Goal: Understand process/instructions: Learn about a topic

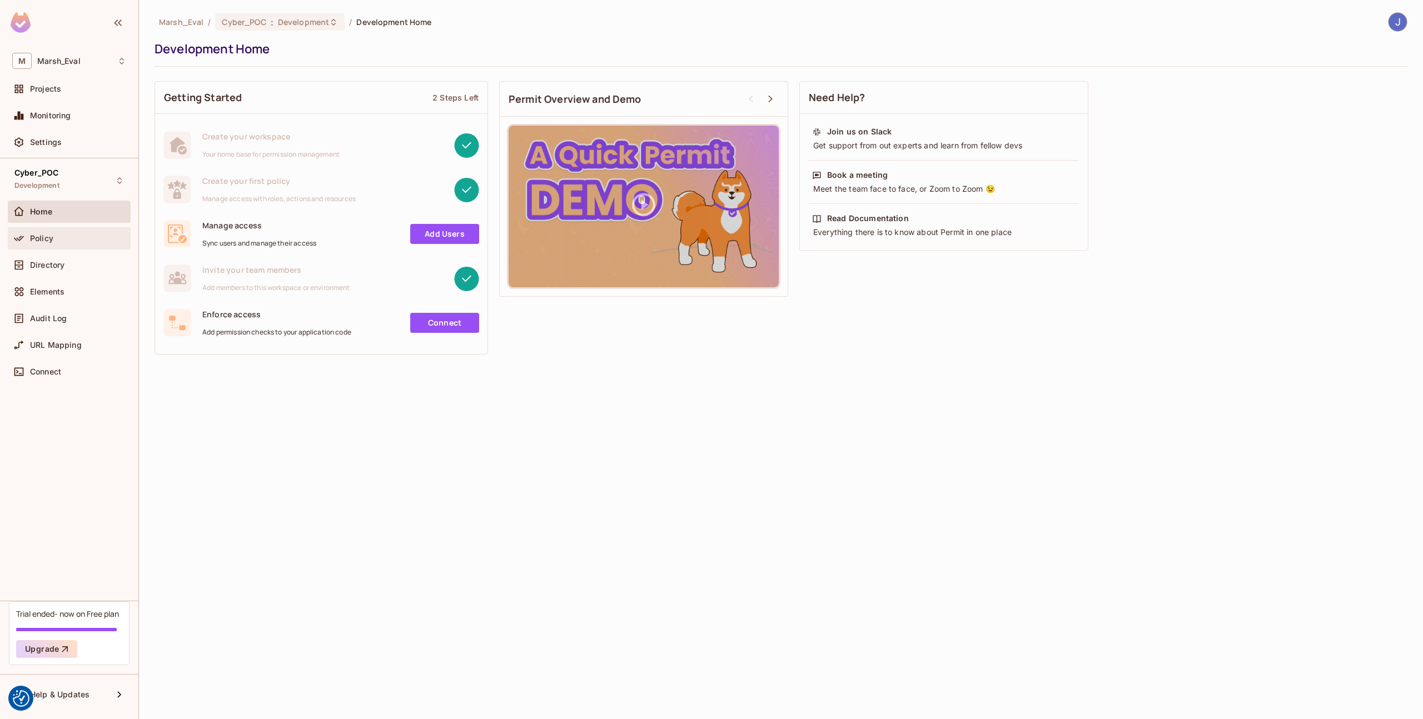
click at [71, 235] on div "Policy" at bounding box center [78, 238] width 96 height 9
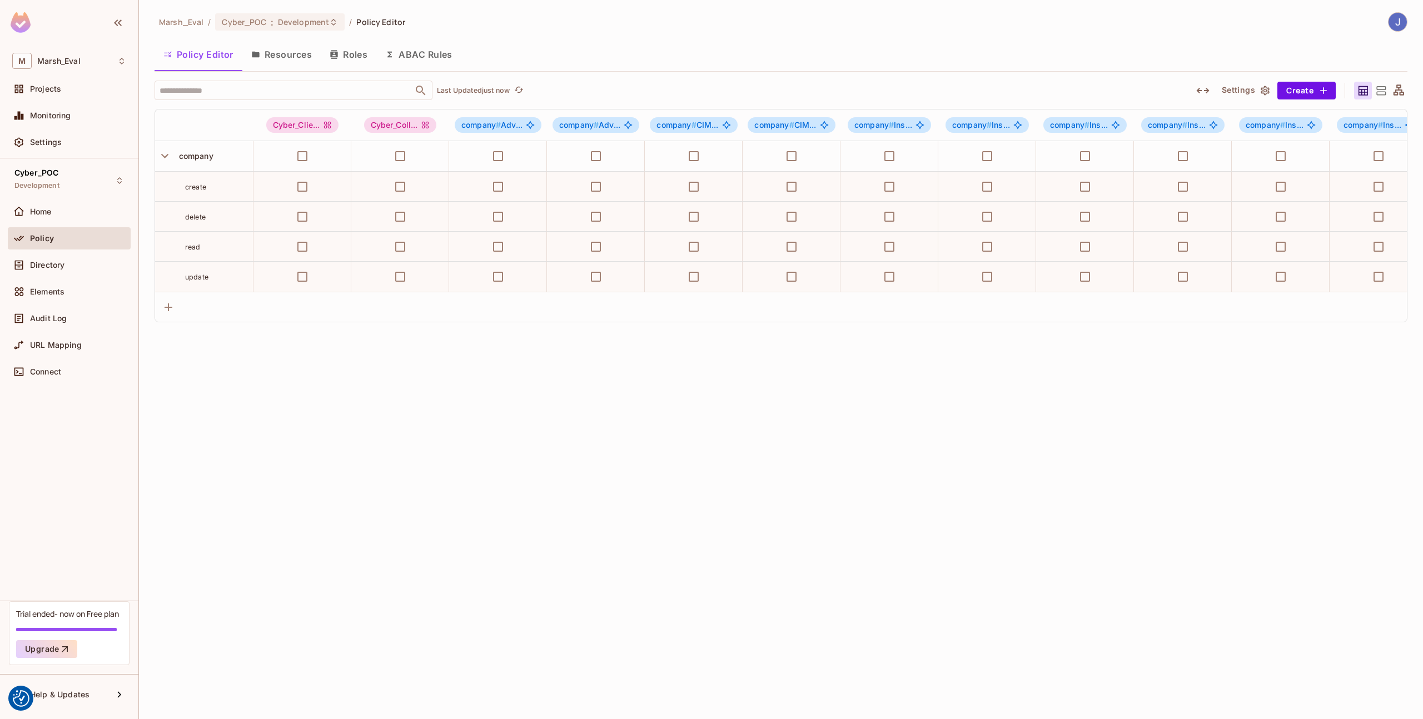
click at [355, 48] on button "Roles" at bounding box center [349, 55] width 56 height 28
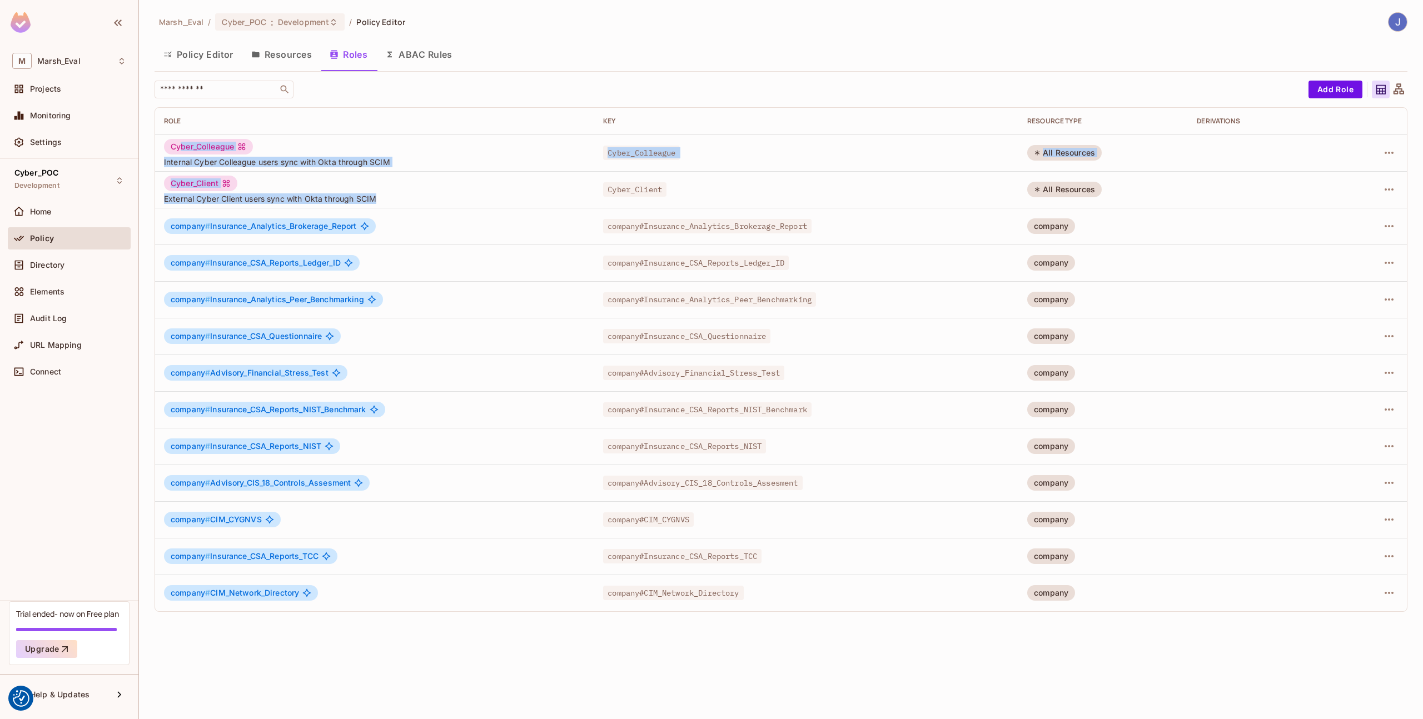
drag, startPoint x: 406, startPoint y: 202, endPoint x: 183, endPoint y: 146, distance: 230.1
click at [183, 146] on tbody "Cyber_Colleague Internal Cyber Colleague users sync with Okta through SCIM Cybe…" at bounding box center [781, 373] width 1252 height 477
click at [306, 185] on div "Cyber_Client External Cyber Client users sync with Okta through SCIM" at bounding box center [374, 190] width 421 height 28
click at [298, 59] on button "Resources" at bounding box center [281, 55] width 78 height 28
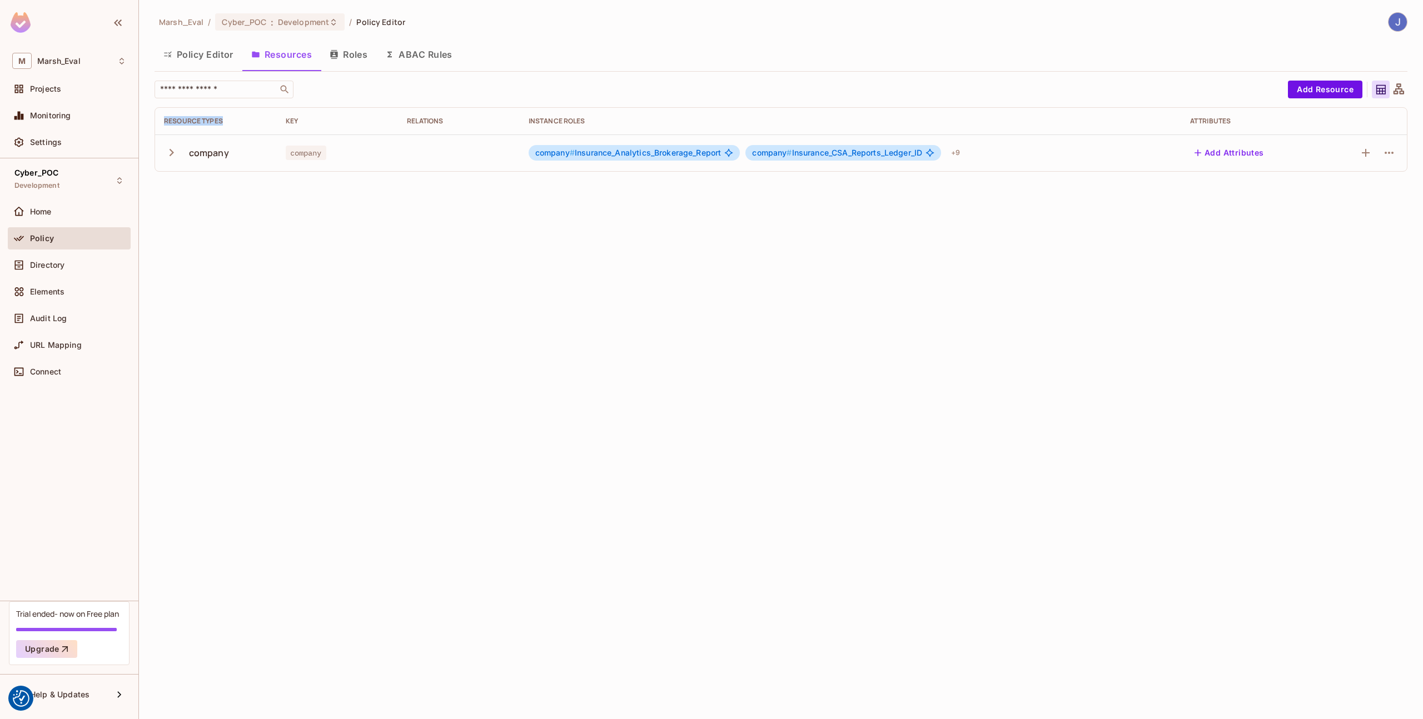
drag, startPoint x: 222, startPoint y: 123, endPoint x: 161, endPoint y: 120, distance: 61.8
click at [160, 120] on th "Resource Types" at bounding box center [216, 121] width 122 height 27
click at [234, 266] on div "Marsh_Eval / Cyber_POC : Development / Policy Editor Policy Editor Resources Ro…" at bounding box center [781, 359] width 1284 height 719
click at [420, 58] on button "ABAC Rules" at bounding box center [418, 55] width 85 height 28
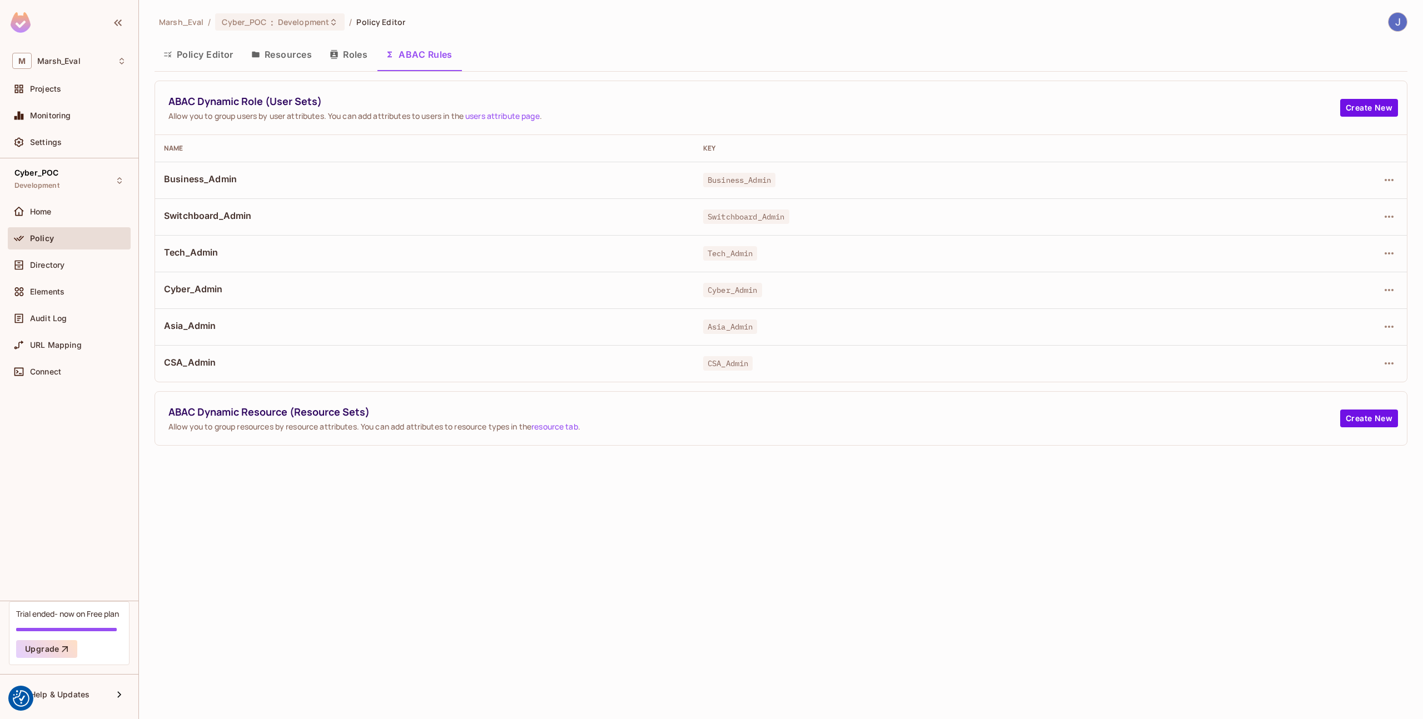
click at [706, 292] on span "Cyber_Admin" at bounding box center [732, 290] width 59 height 14
click at [1389, 291] on icon "button" at bounding box center [1389, 290] width 13 height 13
click at [1338, 305] on li "Edit Dynamic Role (User Set)" at bounding box center [1309, 316] width 162 height 24
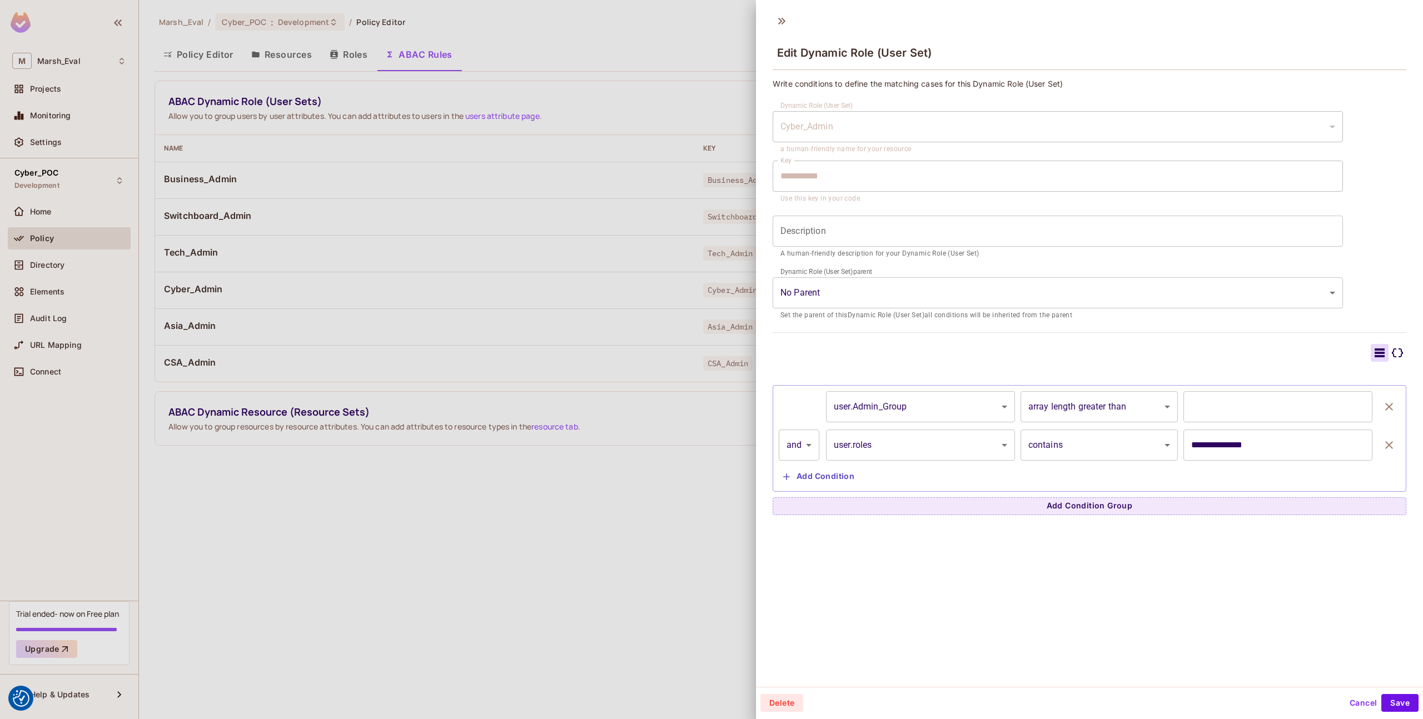
click at [715, 441] on div at bounding box center [711, 359] width 1423 height 719
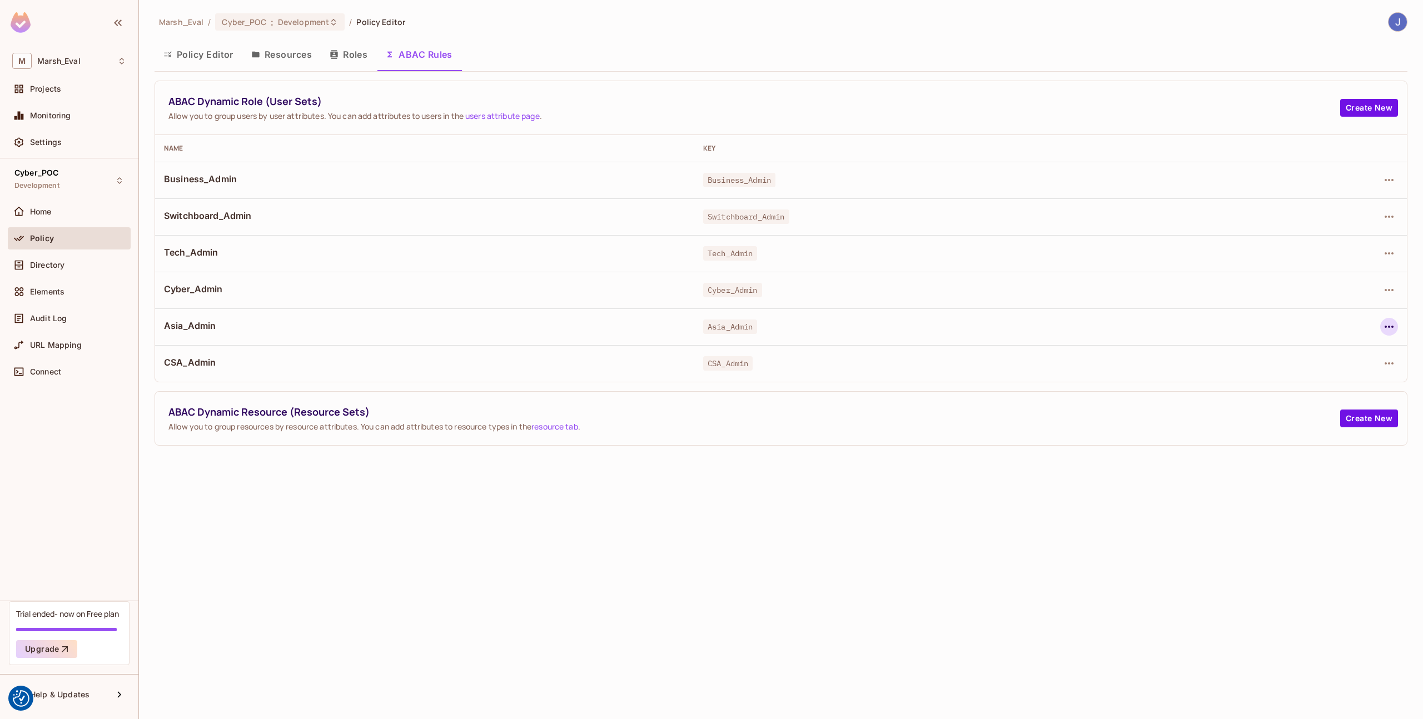
click at [1386, 331] on icon "button" at bounding box center [1389, 326] width 13 height 13
click at [1365, 348] on div "Edit Dynamic Role (User Set)" at bounding box center [1313, 352] width 109 height 11
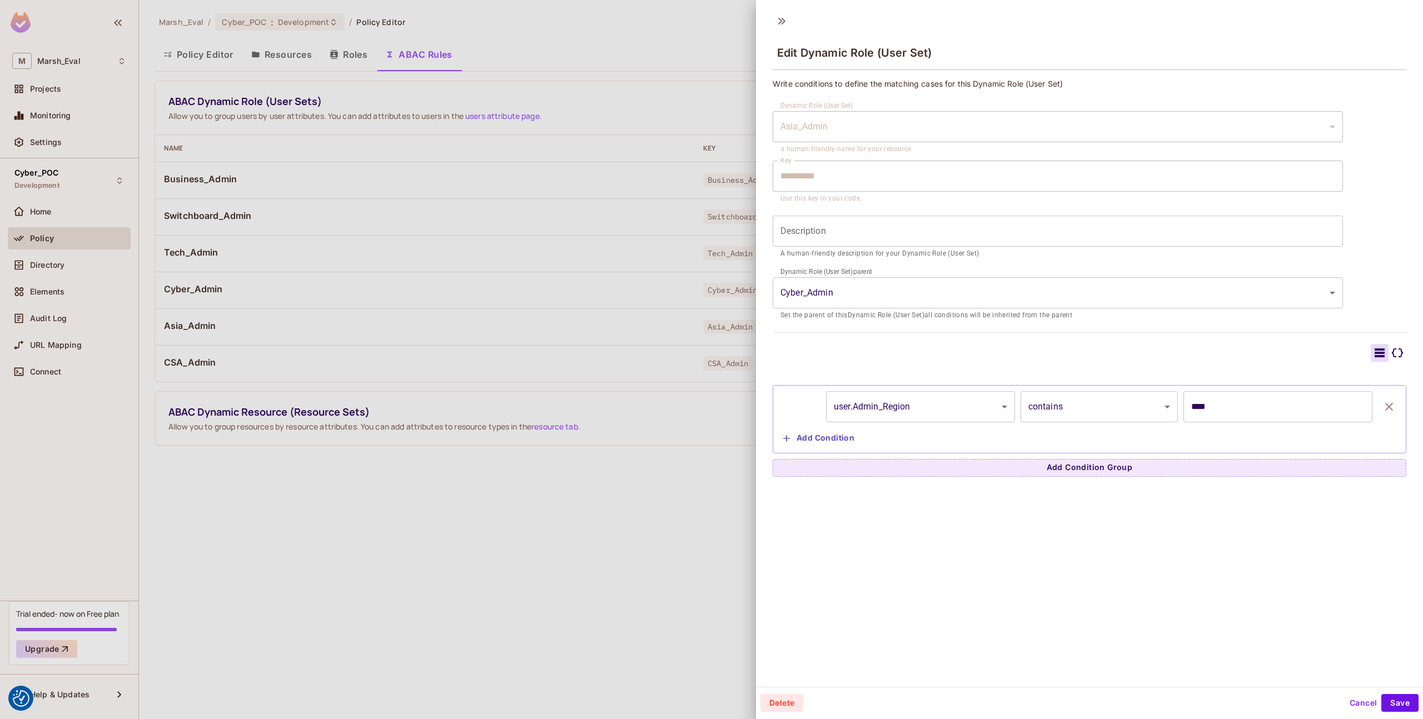
click at [711, 414] on div at bounding box center [711, 359] width 1423 height 719
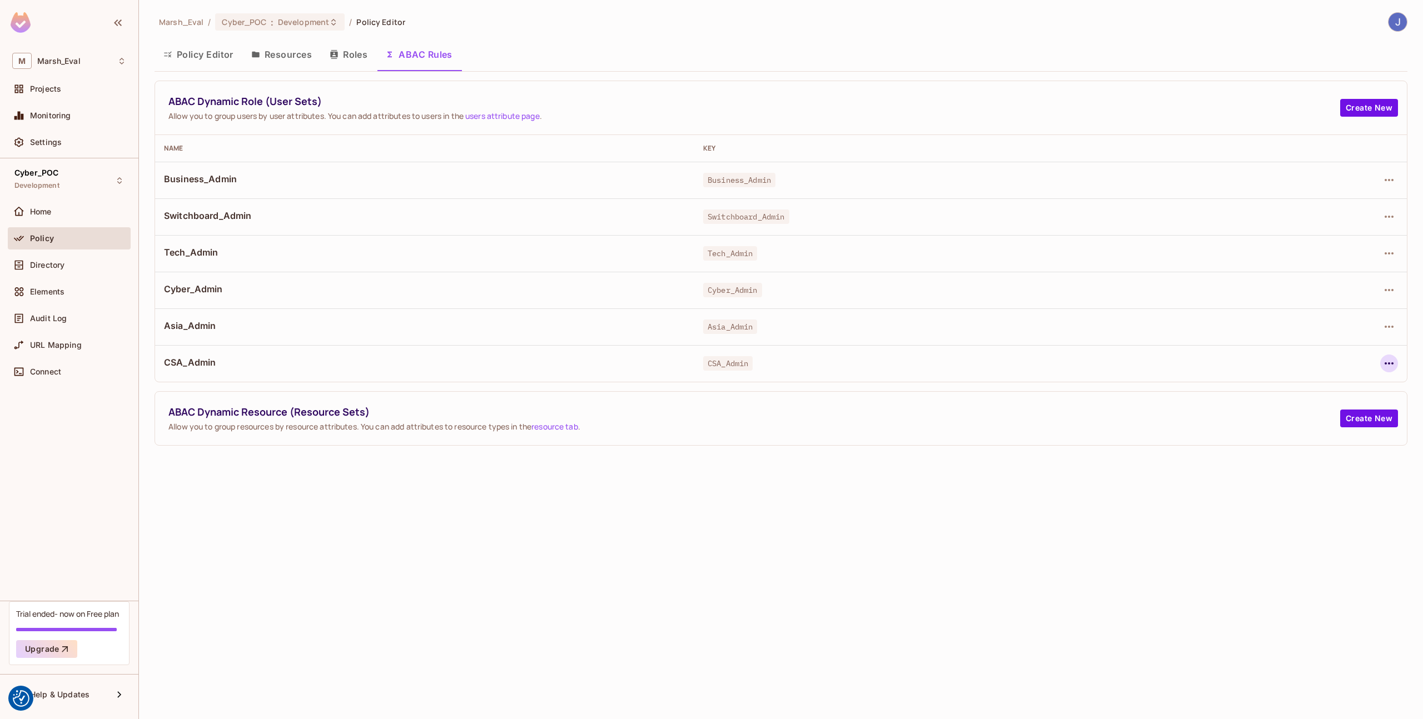
click at [1388, 364] on icon "button" at bounding box center [1389, 364] width 9 height 2
click at [1329, 386] on div "Edit Dynamic Role (User Set)" at bounding box center [1313, 389] width 109 height 11
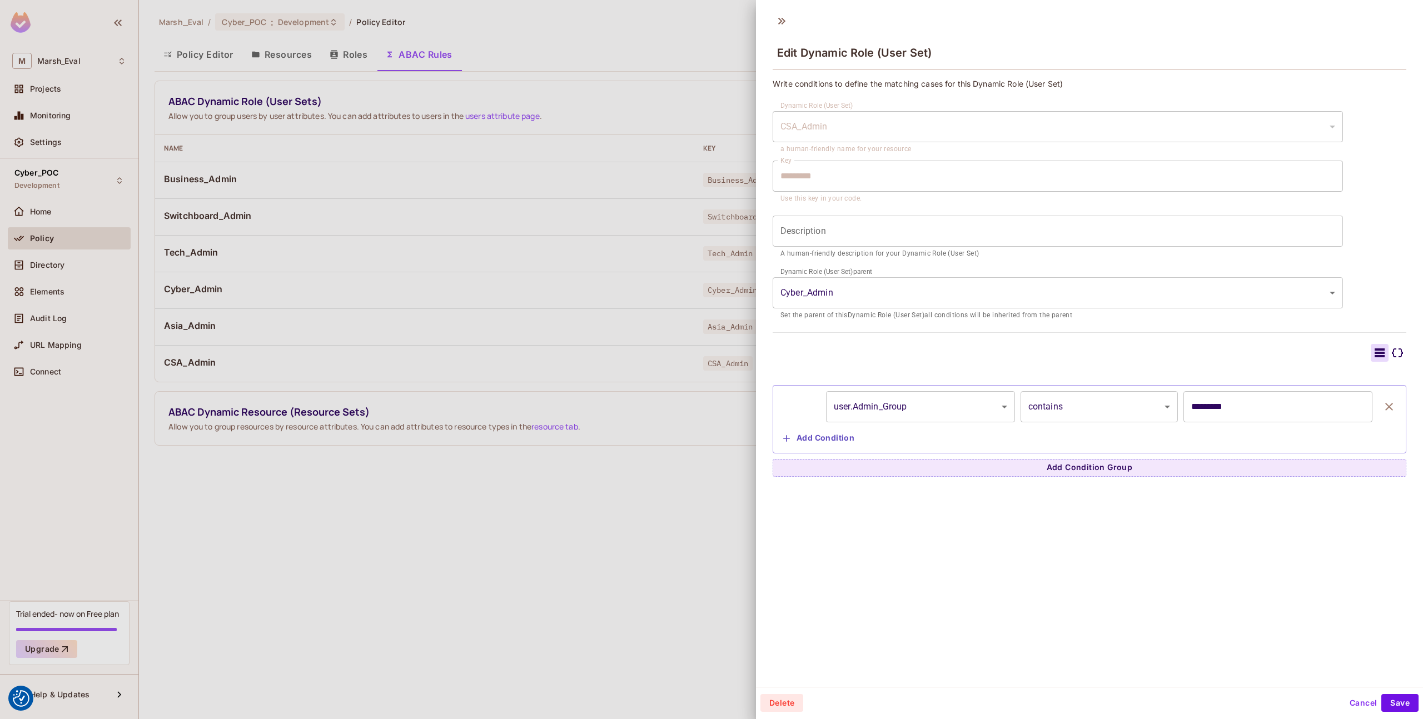
click at [657, 291] on div at bounding box center [711, 359] width 1423 height 719
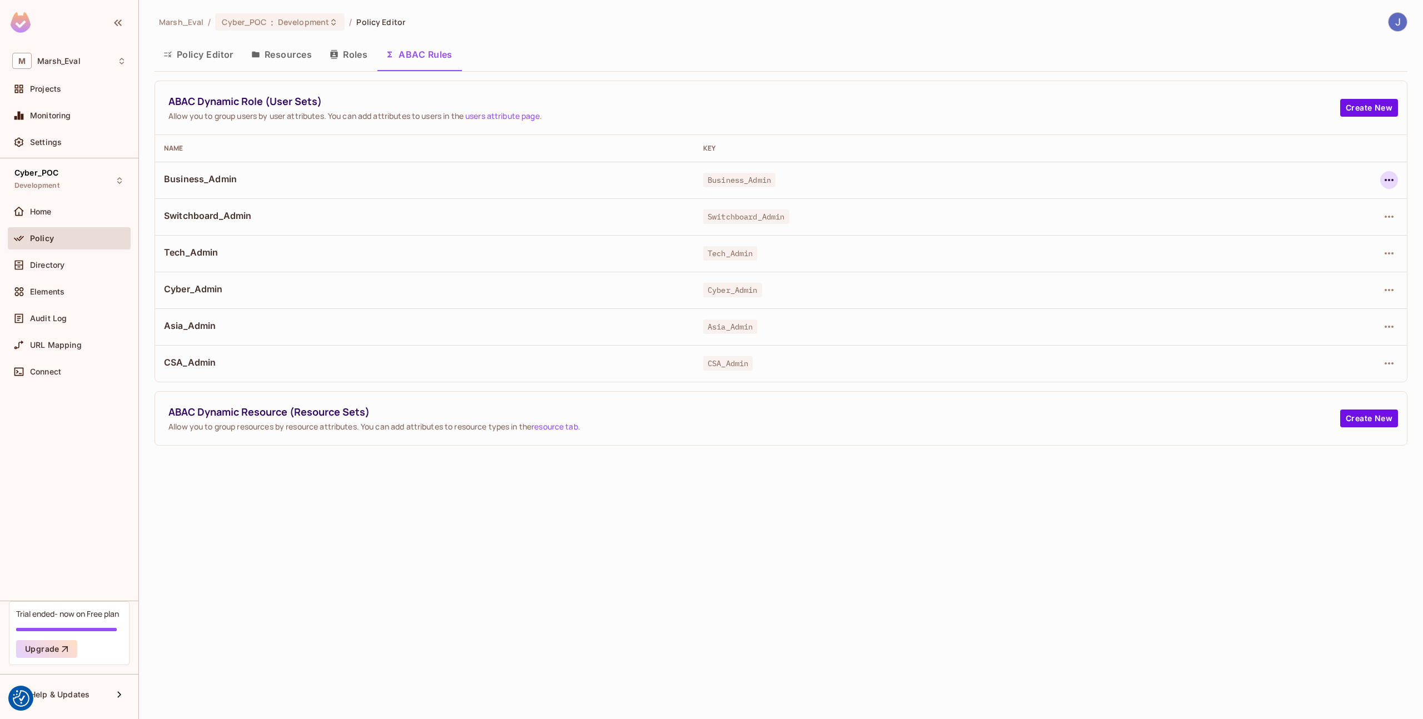
click at [1386, 185] on icon "button" at bounding box center [1389, 179] width 13 height 13
click at [1288, 208] on div "Edit Dynamic Role (User Set)" at bounding box center [1313, 205] width 109 height 11
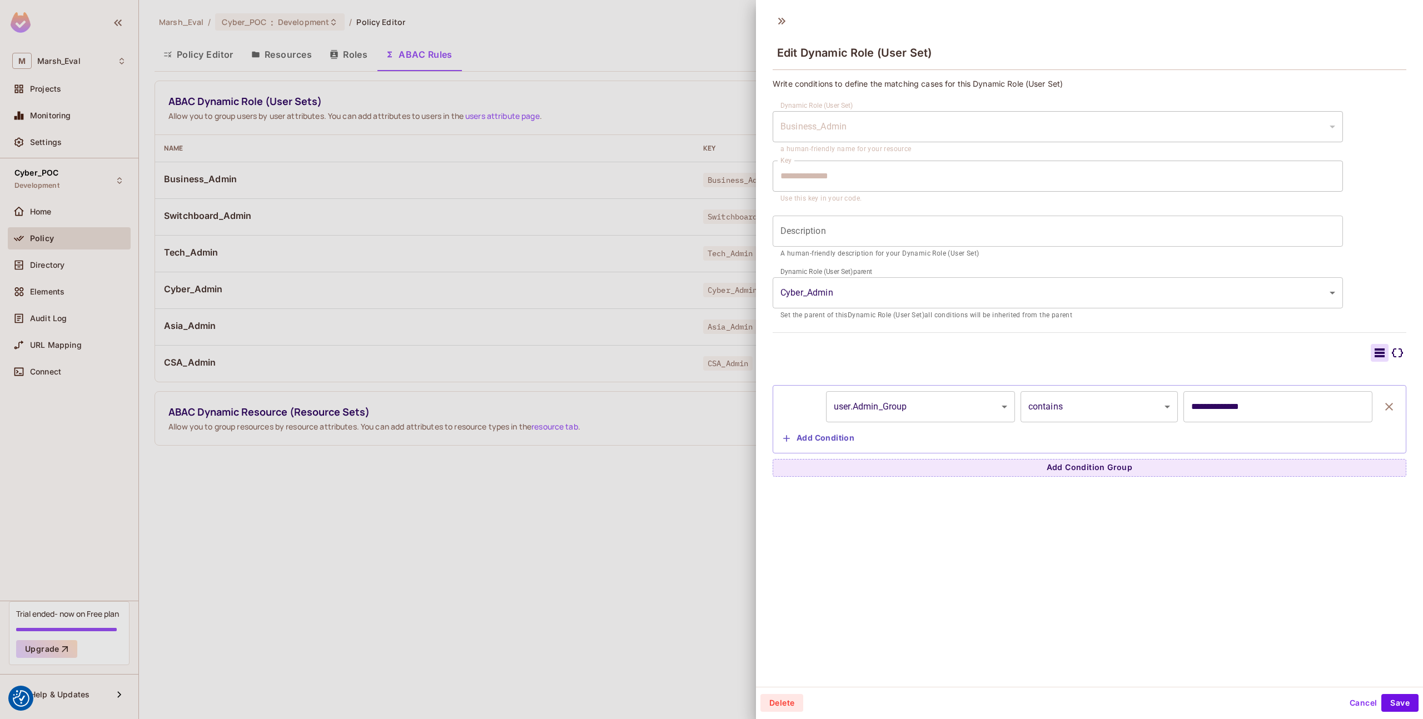
click at [641, 438] on div at bounding box center [711, 359] width 1423 height 719
